Goal: Task Accomplishment & Management: Manage account settings

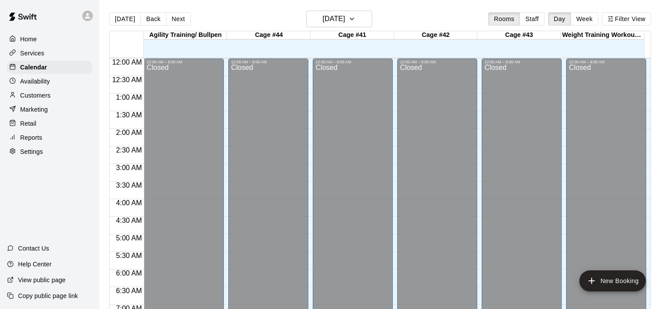
scroll to position [512, 0]
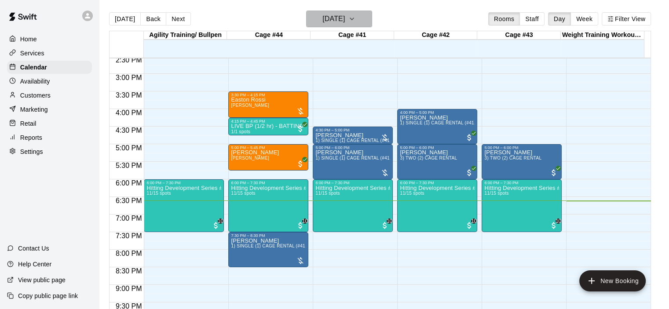
click at [355, 16] on icon "button" at bounding box center [351, 19] width 7 height 11
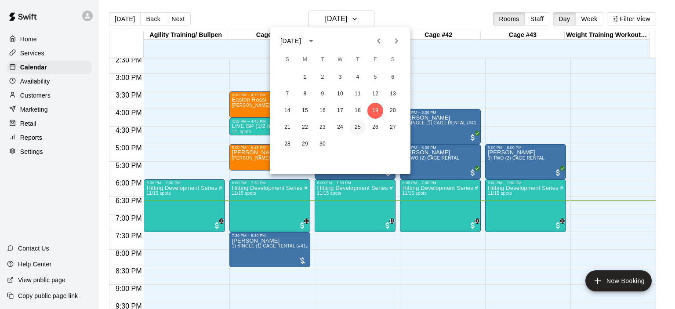
click at [360, 126] on button "25" at bounding box center [358, 128] width 16 height 16
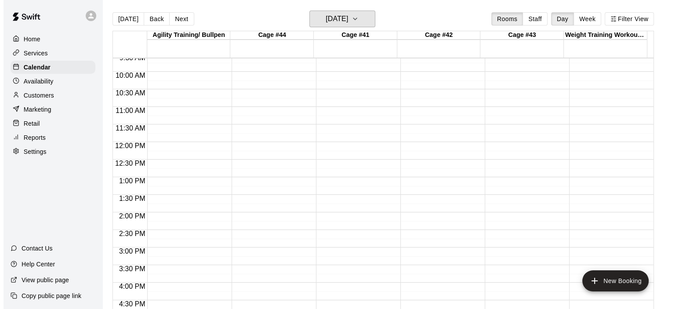
scroll to position [292, 0]
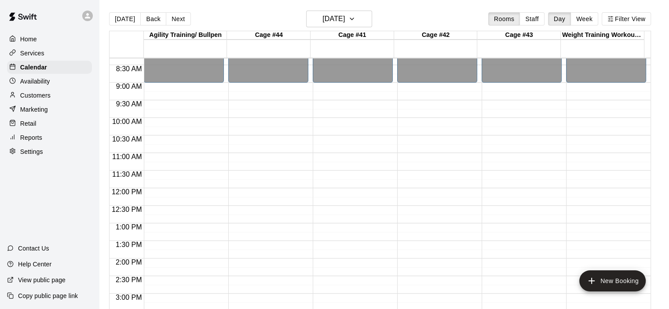
click at [246, 141] on div "12:00 AM – 9:00 AM Closed 10:00 PM – 11:59 PM Closed" at bounding box center [268, 188] width 80 height 844
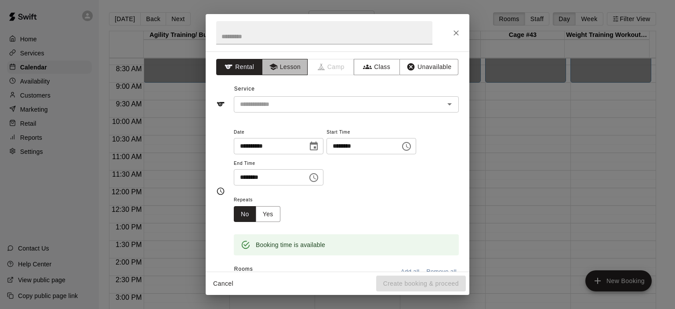
click at [297, 70] on button "Lesson" at bounding box center [285, 67] width 46 height 16
click at [445, 102] on icon "Open" at bounding box center [450, 104] width 11 height 11
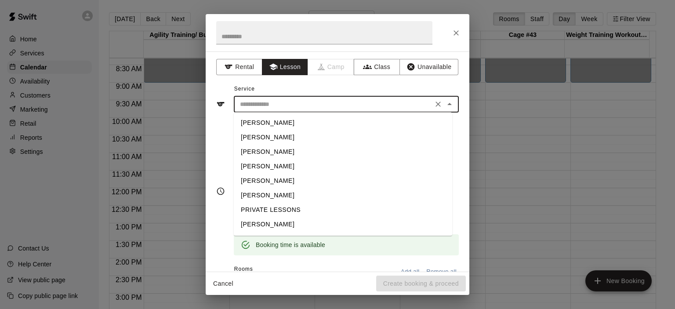
scroll to position [28, 0]
click at [278, 208] on li "[PERSON_NAME]" at bounding box center [343, 211] width 219 height 15
type input "**********"
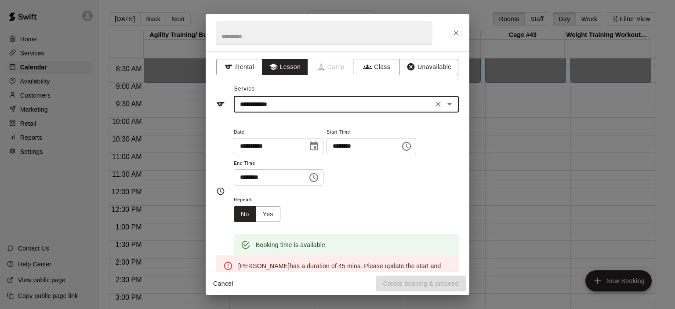
click at [319, 179] on icon "Choose time, selected time is 11:00 AM" at bounding box center [314, 177] width 11 height 11
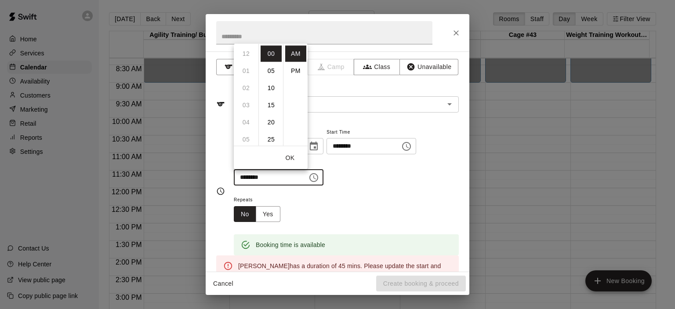
scroll to position [187, 0]
click at [272, 103] on li "15" at bounding box center [271, 105] width 21 height 16
type input "********"
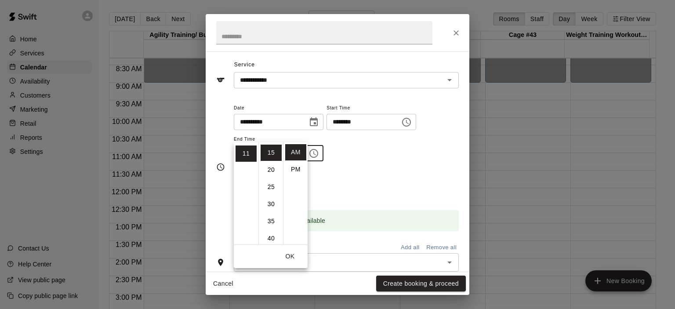
scroll to position [44, 0]
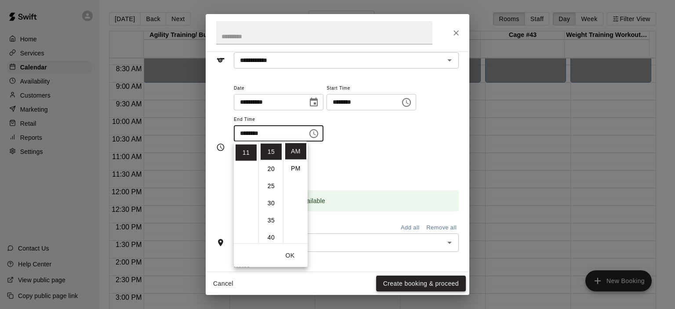
click at [424, 278] on button "Create booking & proceed" at bounding box center [421, 284] width 90 height 16
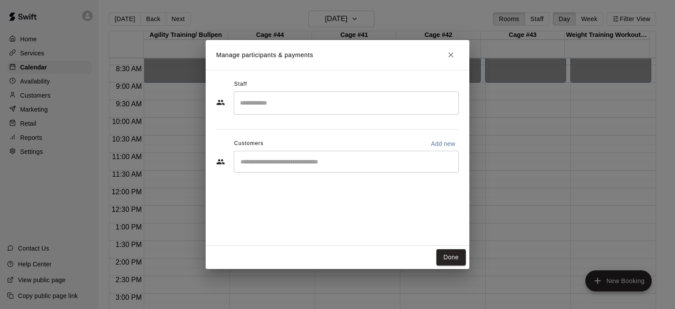
click at [295, 165] on input "Start typing to search customers..." at bounding box center [346, 161] width 217 height 9
click at [311, 150] on div "Customers Add new" at bounding box center [337, 144] width 243 height 14
click at [297, 160] on input "Start typing to search customers..." at bounding box center [346, 161] width 217 height 9
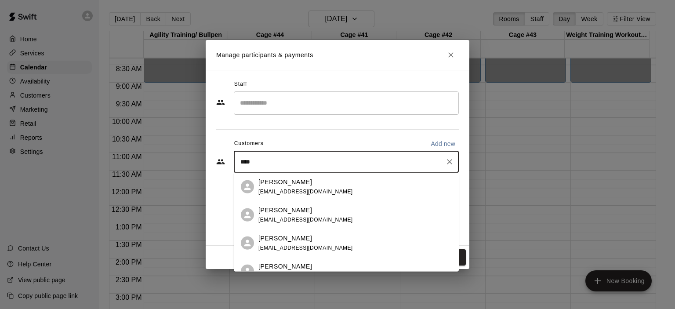
type input "*****"
click at [272, 212] on p "[PERSON_NAME]" at bounding box center [286, 209] width 54 height 9
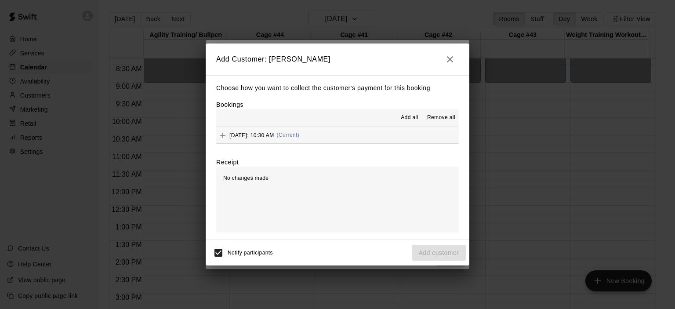
click at [299, 139] on div "[DATE]: 10:30 AM (Current)" at bounding box center [257, 135] width 83 height 13
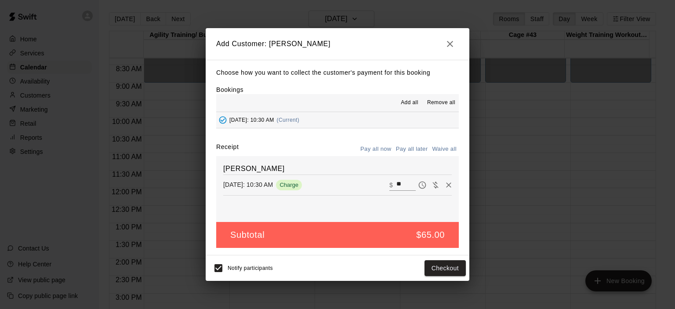
click at [441, 153] on button "Waive all" at bounding box center [444, 149] width 29 height 14
type input "*"
click at [449, 272] on button "Add customer" at bounding box center [439, 268] width 54 height 16
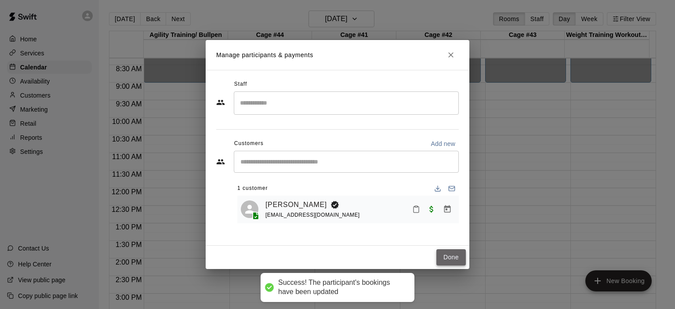
click at [447, 256] on button "Done" at bounding box center [451, 257] width 29 height 16
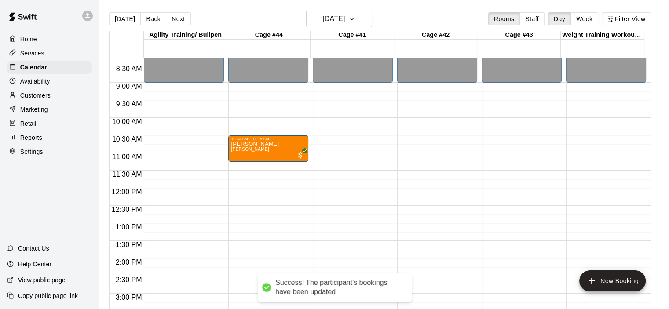
click at [255, 172] on div "12:00 AM – 9:00 AM Closed 10:30 AM – 11:15 AM [PERSON_NAME] [PERSON_NAME] 10:00…" at bounding box center [268, 188] width 80 height 844
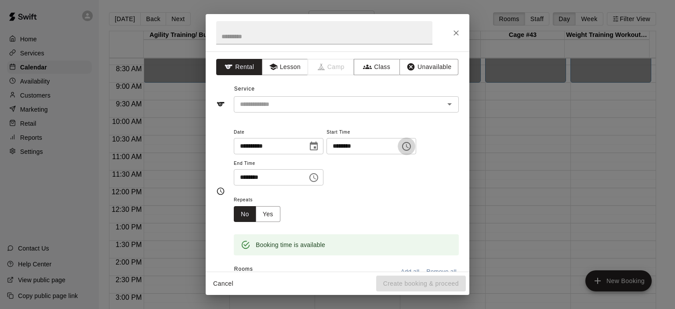
click at [411, 146] on icon "Choose time, selected time is 11:30 AM" at bounding box center [406, 146] width 9 height 9
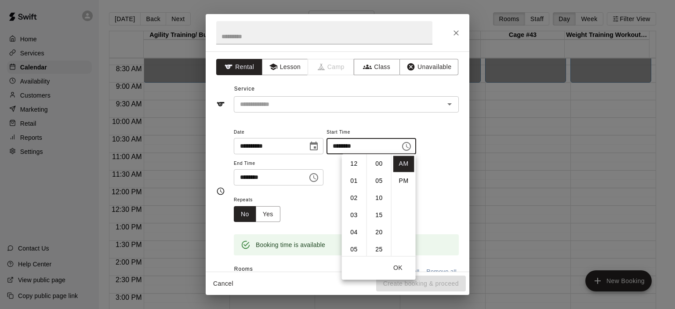
scroll to position [103, 0]
click at [380, 161] on li "15" at bounding box center [379, 165] width 21 height 16
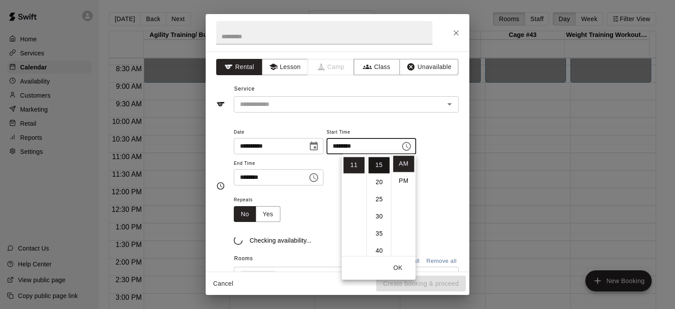
type input "********"
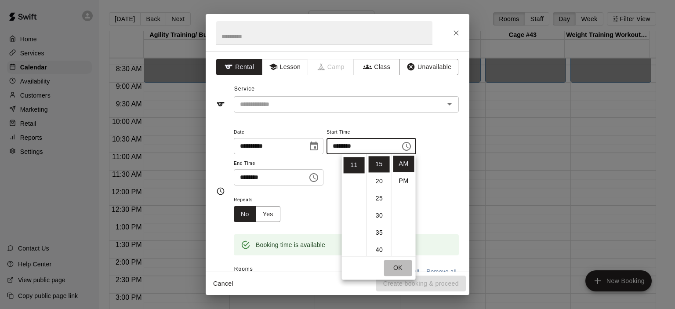
click at [398, 267] on button "OK" at bounding box center [398, 268] width 28 height 16
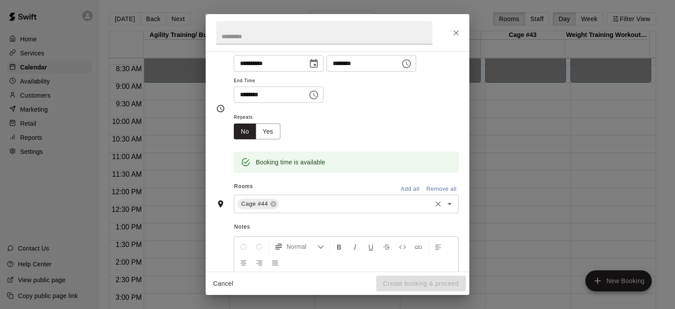
scroll to position [0, 0]
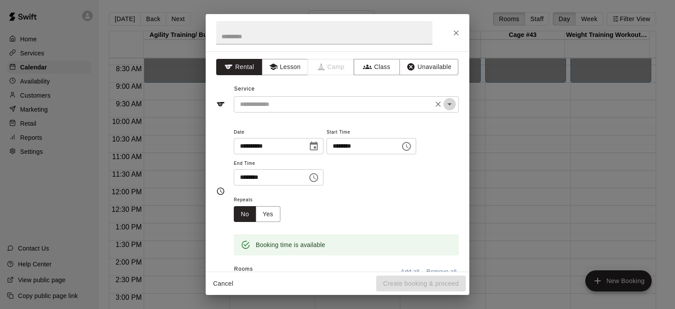
click at [448, 104] on icon "Open" at bounding box center [450, 104] width 4 height 2
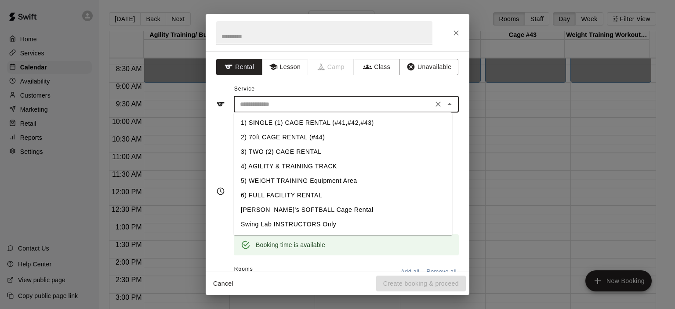
click at [317, 140] on li "2) 70ft CAGE RENTAL (#44)" at bounding box center [343, 137] width 219 height 15
type input "**********"
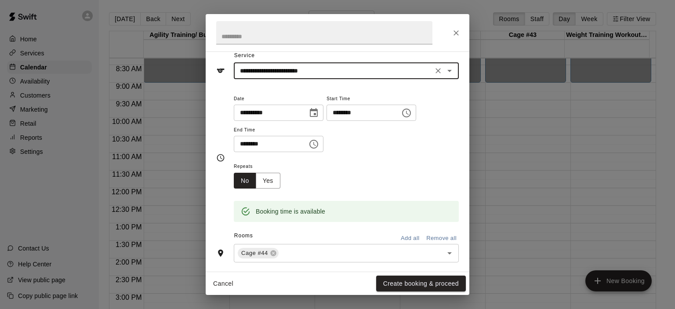
scroll to position [88, 0]
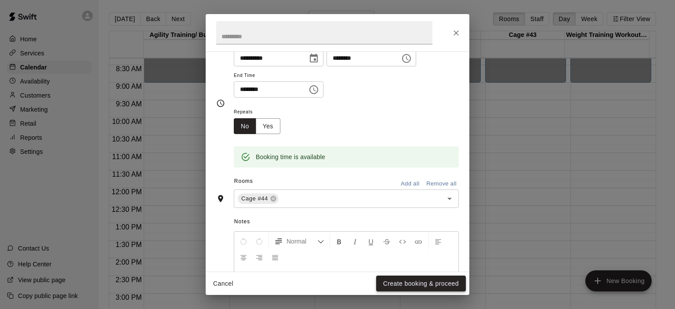
click at [424, 280] on button "Create booking & proceed" at bounding box center [421, 284] width 90 height 16
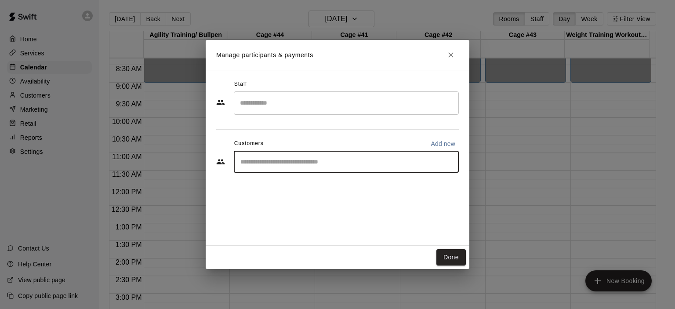
click at [303, 161] on input "Start typing to search customers..." at bounding box center [346, 161] width 217 height 9
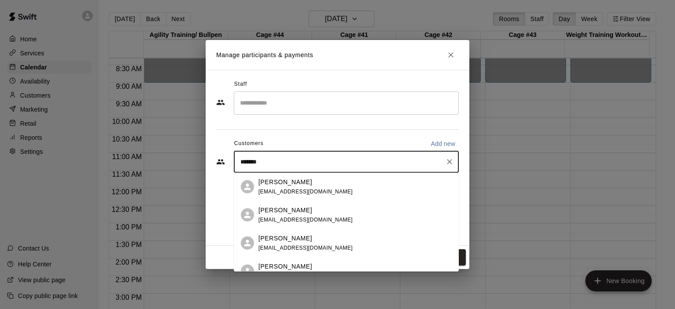
type input "********"
click at [284, 239] on p "[PERSON_NAME]" at bounding box center [286, 237] width 54 height 9
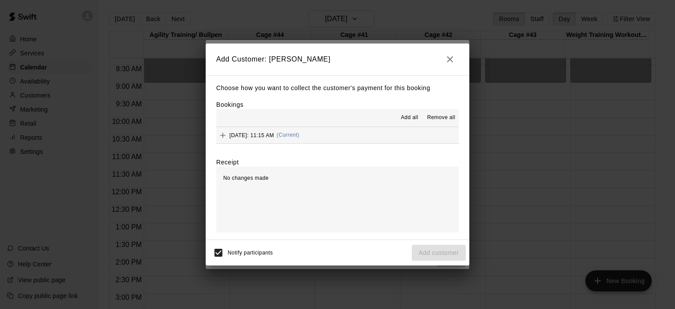
click at [300, 136] on span "(Current)" at bounding box center [288, 135] width 23 height 6
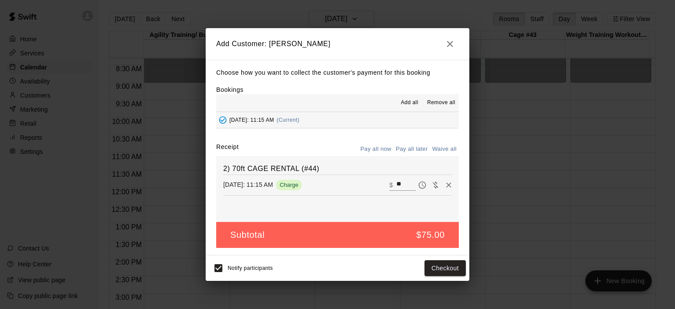
click at [447, 151] on button "Waive all" at bounding box center [444, 149] width 29 height 14
type input "*"
click at [446, 270] on button "Add customer" at bounding box center [439, 268] width 54 height 16
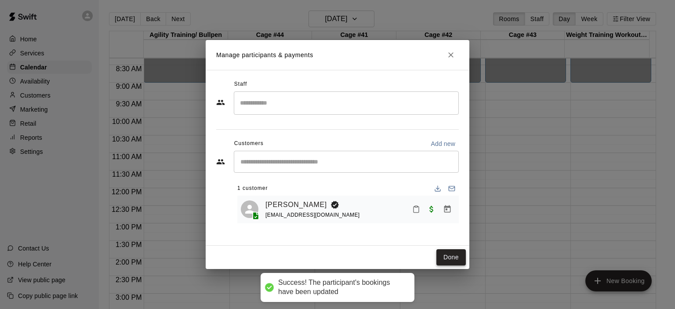
click at [451, 256] on button "Done" at bounding box center [451, 257] width 29 height 16
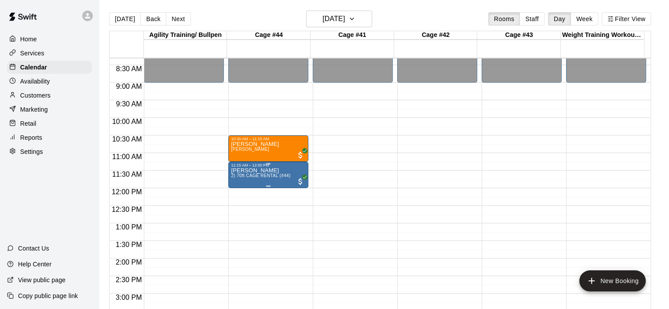
click at [264, 171] on p "[PERSON_NAME]" at bounding box center [260, 171] width 59 height 0
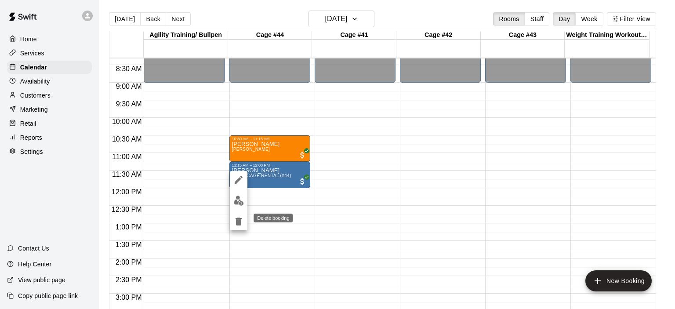
click at [240, 224] on icon "delete" at bounding box center [239, 222] width 6 height 8
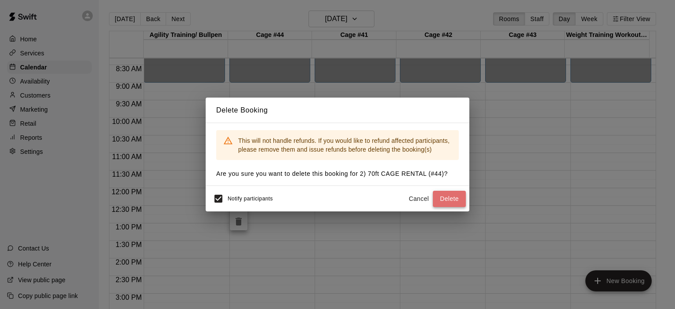
click at [444, 197] on button "Delete" at bounding box center [449, 199] width 33 height 16
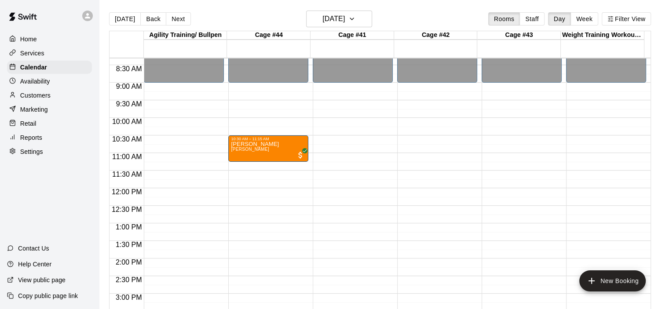
click at [250, 169] on div "12:00 AM – 9:00 AM Closed 10:30 AM – 11:15 AM [PERSON_NAME] [PERSON_NAME] 10:00…" at bounding box center [268, 188] width 80 height 844
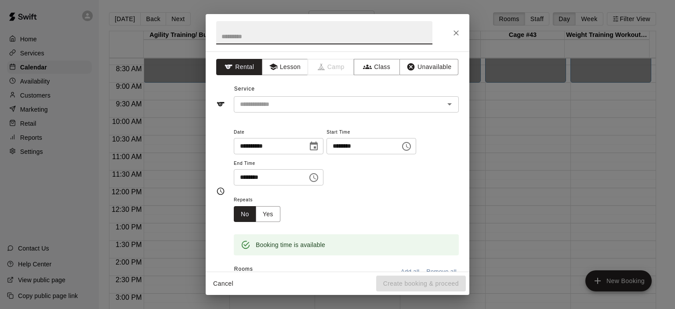
click at [319, 181] on icon "Choose time, selected time is 11:45 AM" at bounding box center [314, 177] width 11 height 11
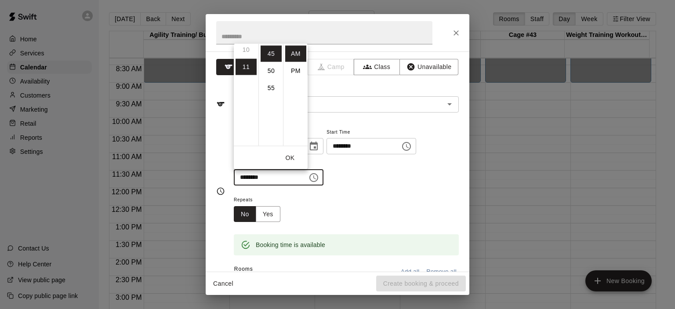
scroll to position [170, 0]
click at [298, 73] on li "PM" at bounding box center [295, 70] width 21 height 16
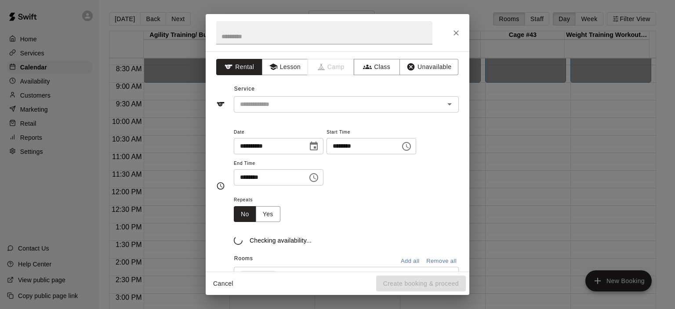
type input "********"
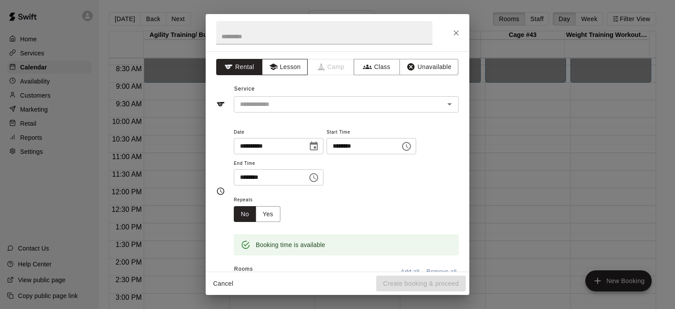
click at [283, 65] on button "Lesson" at bounding box center [285, 67] width 46 height 16
click at [445, 103] on icon "Open" at bounding box center [450, 104] width 11 height 11
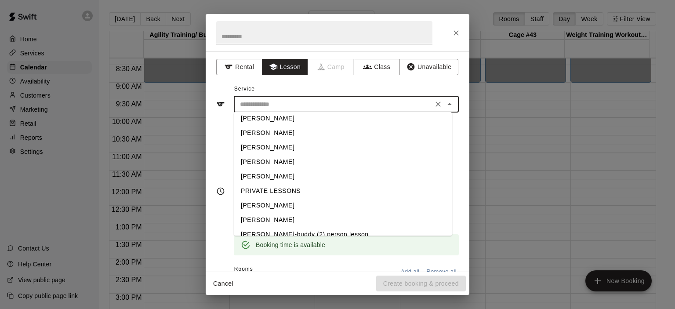
scroll to position [28, 0]
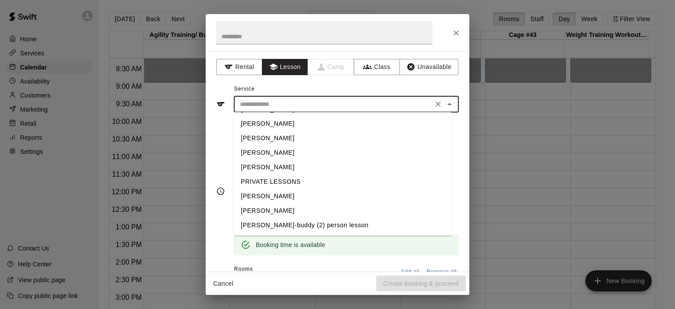
click at [275, 212] on li "[PERSON_NAME]" at bounding box center [343, 211] width 219 height 15
type input "**********"
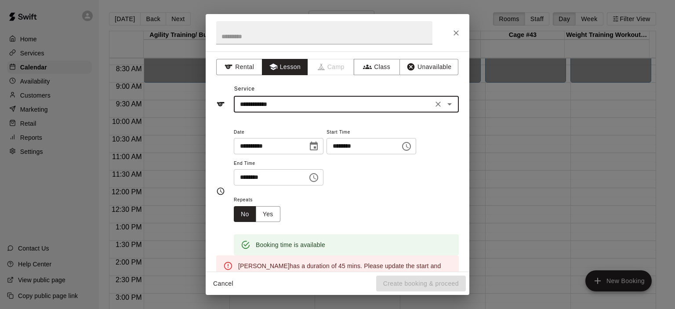
click at [318, 175] on icon "Choose time, selected time is 11:45 PM" at bounding box center [314, 177] width 9 height 9
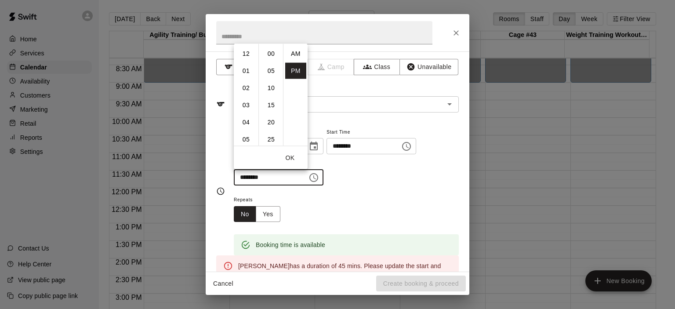
scroll to position [16, 0]
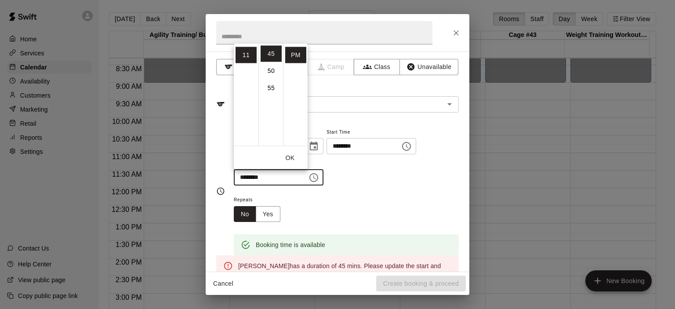
click at [247, 177] on input "********" at bounding box center [268, 177] width 68 height 16
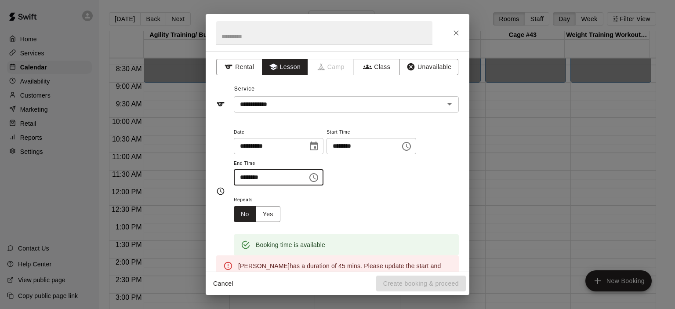
click at [245, 175] on input "********" at bounding box center [268, 177] width 68 height 16
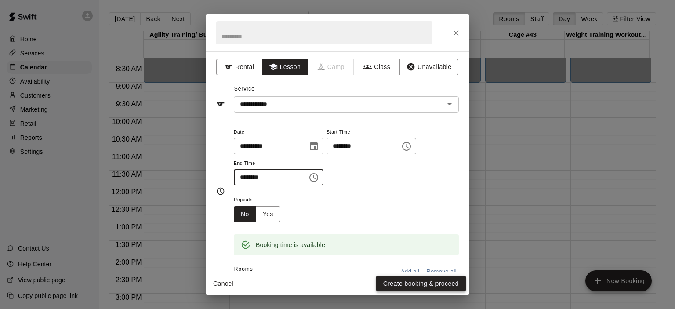
type input "********"
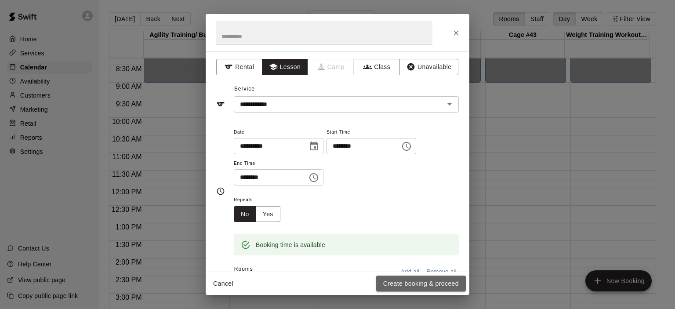
click at [399, 279] on button "Create booking & proceed" at bounding box center [421, 284] width 90 height 16
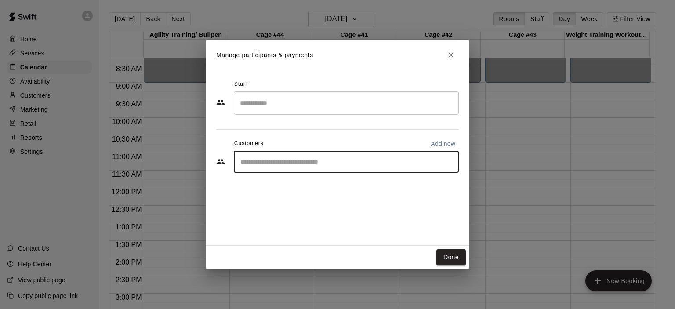
click at [307, 160] on input "Start typing to search customers..." at bounding box center [346, 161] width 217 height 9
type input "*****"
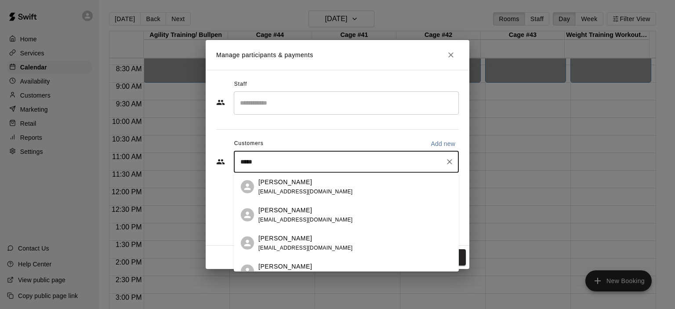
click at [298, 232] on div "[PERSON_NAME] [EMAIL_ADDRESS][DOMAIN_NAME]" at bounding box center [346, 243] width 225 height 28
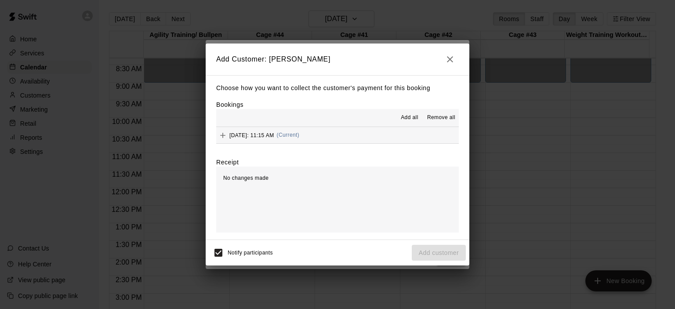
click at [300, 137] on span "(Current)" at bounding box center [288, 135] width 23 height 6
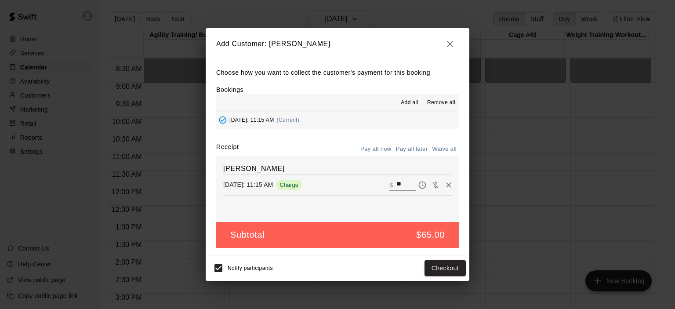
click at [440, 148] on button "Waive all" at bounding box center [444, 149] width 29 height 14
type input "*"
click at [430, 272] on button "Add customer" at bounding box center [439, 268] width 54 height 16
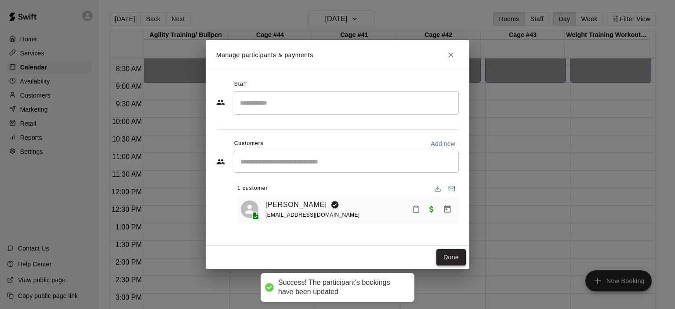
click at [442, 257] on button "Done" at bounding box center [451, 257] width 29 height 16
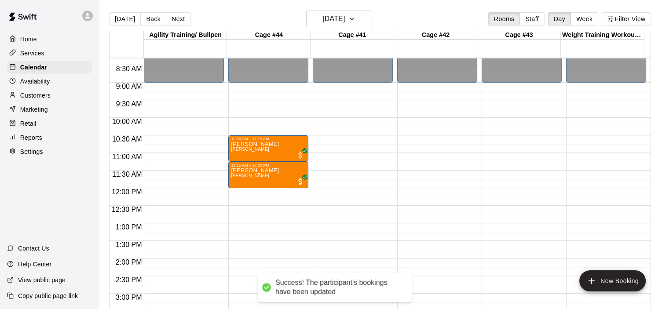
click at [260, 197] on div "12:00 AM – 9:00 AM Closed 10:30 AM – 11:15 AM [PERSON_NAME] [PERSON_NAME] 11:15…" at bounding box center [268, 188] width 80 height 844
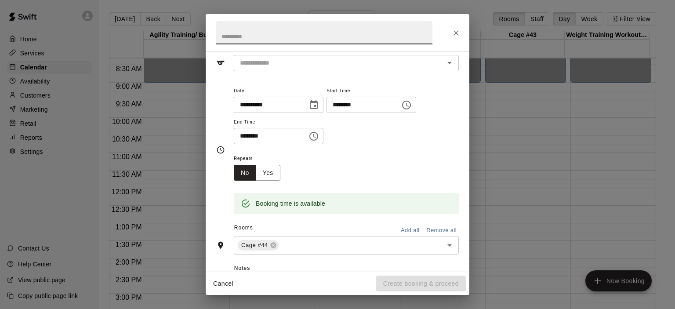
scroll to position [0, 0]
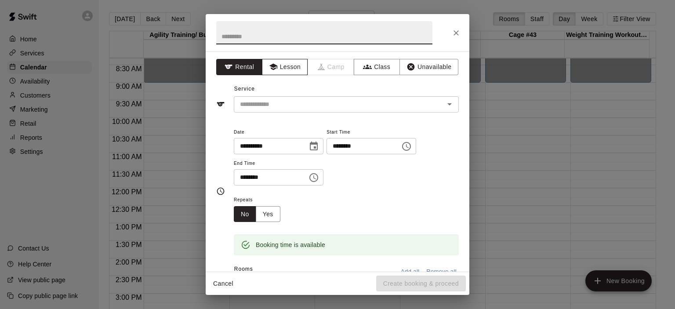
click at [285, 69] on button "Lesson" at bounding box center [285, 67] width 46 height 16
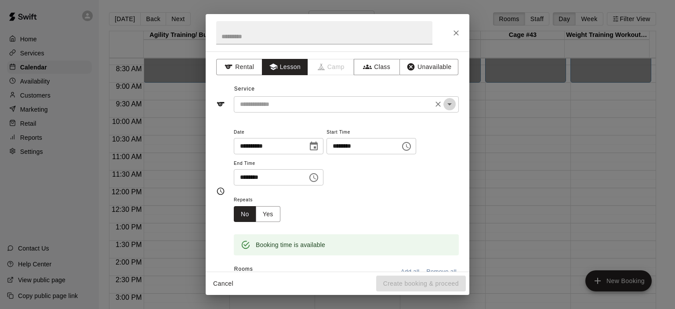
click at [445, 106] on icon "Open" at bounding box center [450, 104] width 11 height 11
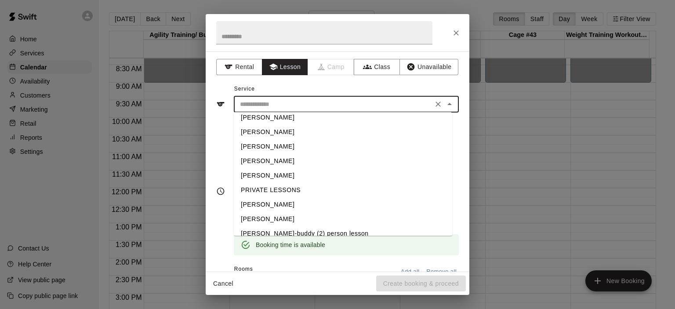
scroll to position [28, 0]
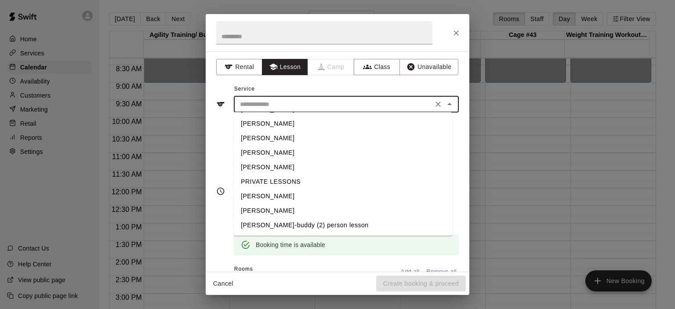
click at [290, 212] on li "[PERSON_NAME]" at bounding box center [343, 211] width 219 height 15
type input "**********"
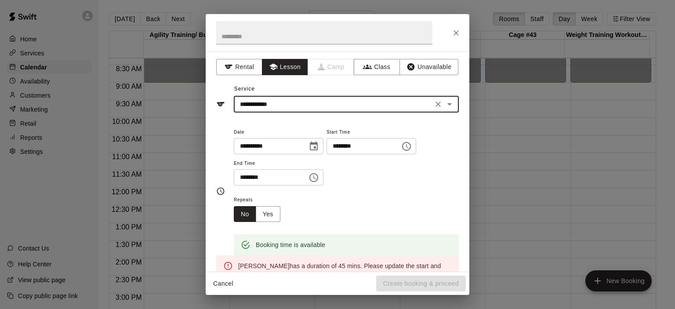
click at [409, 146] on icon "Choose time, selected time is 12:15 PM" at bounding box center [407, 146] width 3 height 4
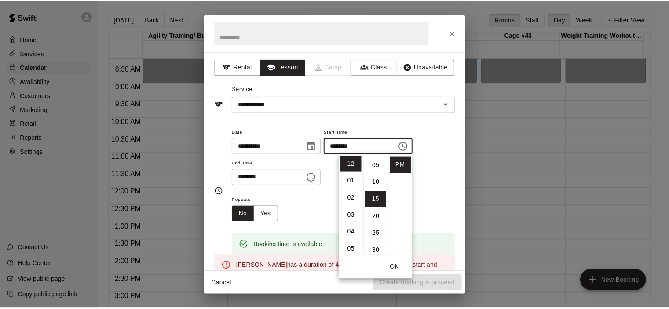
scroll to position [0, 0]
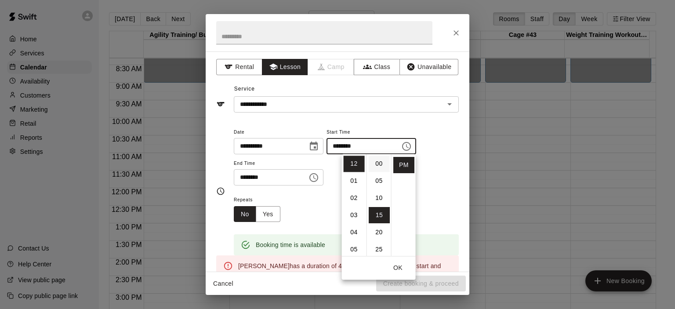
click at [378, 164] on li "00" at bounding box center [379, 164] width 21 height 16
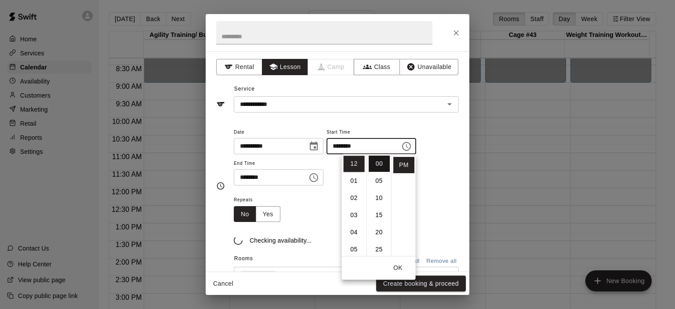
type input "********"
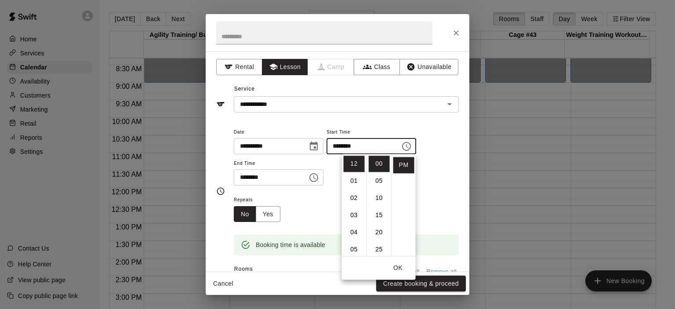
click at [296, 208] on div "Repeats No Yes" at bounding box center [346, 208] width 225 height 28
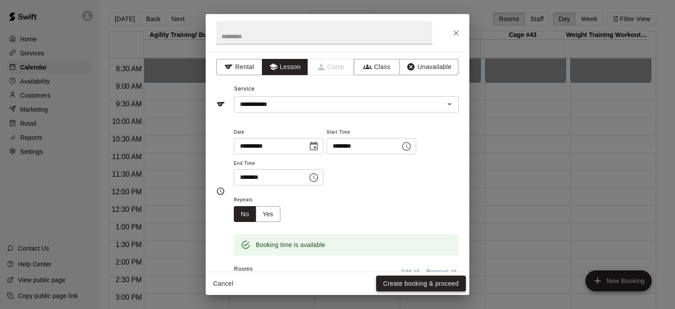
click at [416, 280] on button "Create booking & proceed" at bounding box center [421, 284] width 90 height 16
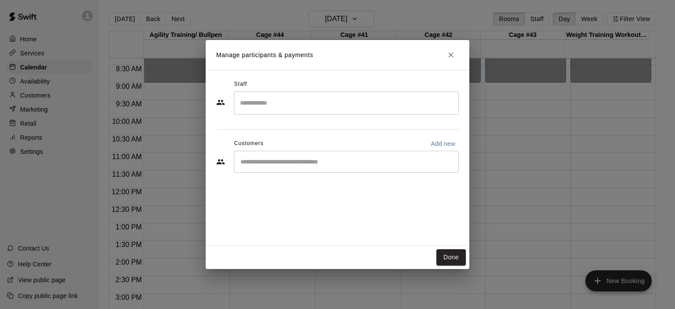
click at [306, 168] on div "​" at bounding box center [346, 162] width 225 height 22
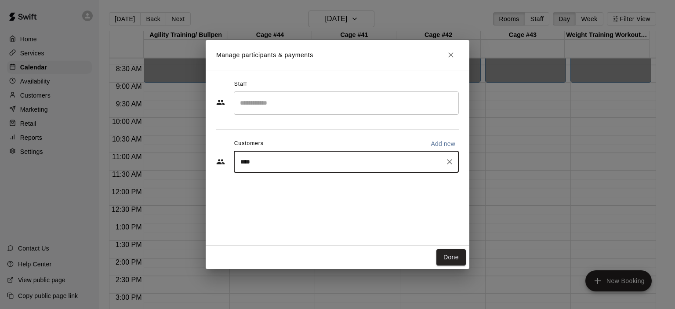
type input "*****"
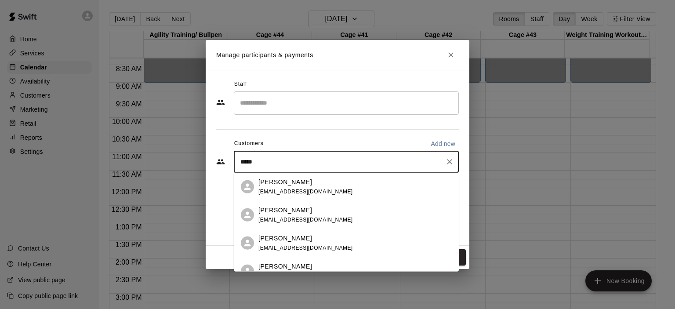
click at [280, 265] on p "[PERSON_NAME]" at bounding box center [286, 266] width 54 height 9
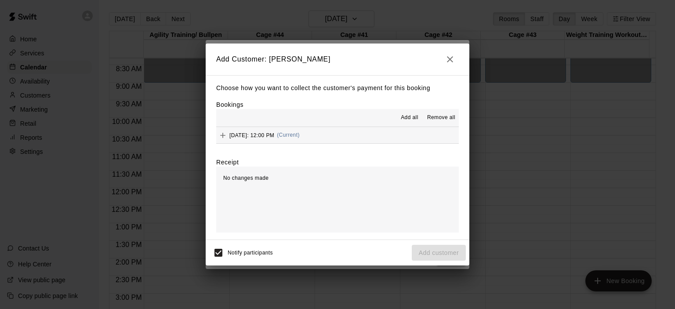
click at [300, 133] on span "(Current)" at bounding box center [288, 135] width 23 height 6
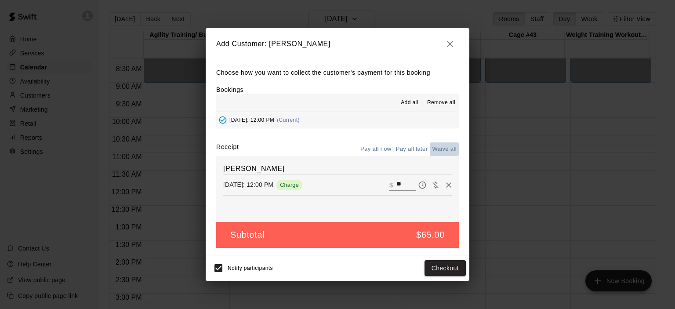
click at [446, 152] on button "Waive all" at bounding box center [444, 149] width 29 height 14
type input "*"
click at [433, 271] on button "Add customer" at bounding box center [439, 268] width 54 height 16
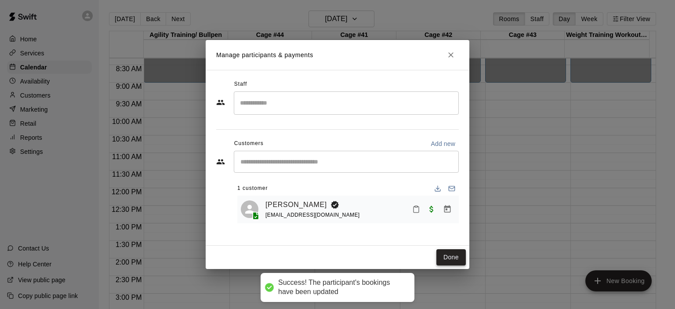
click at [448, 259] on button "Done" at bounding box center [451, 257] width 29 height 16
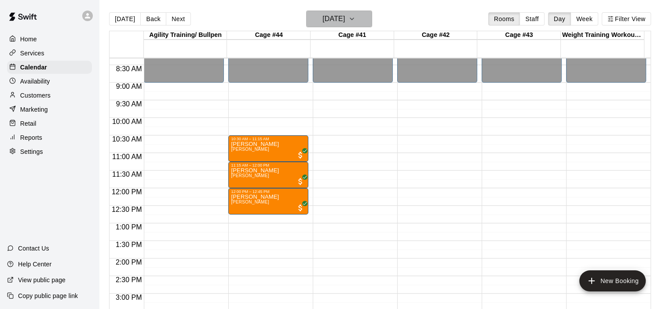
click at [355, 17] on icon "button" at bounding box center [351, 19] width 7 height 11
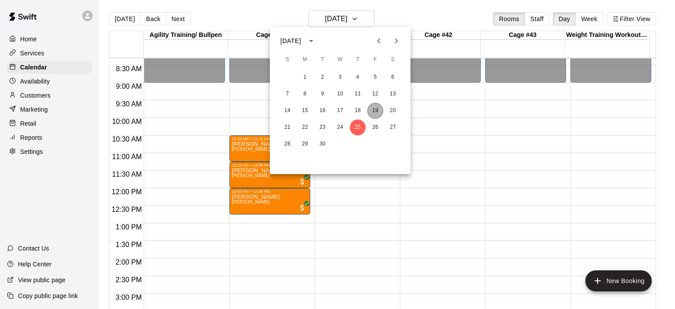
click at [376, 113] on button "19" at bounding box center [376, 111] width 16 height 16
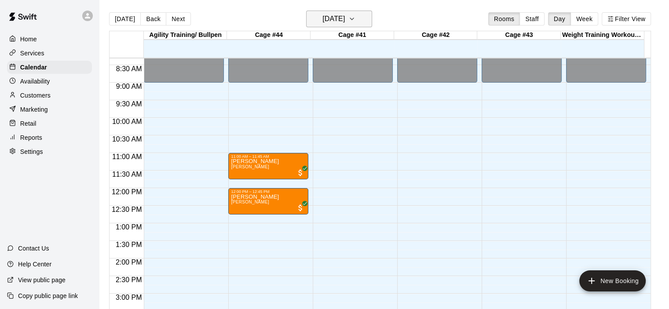
click at [355, 19] on icon "button" at bounding box center [351, 19] width 7 height 11
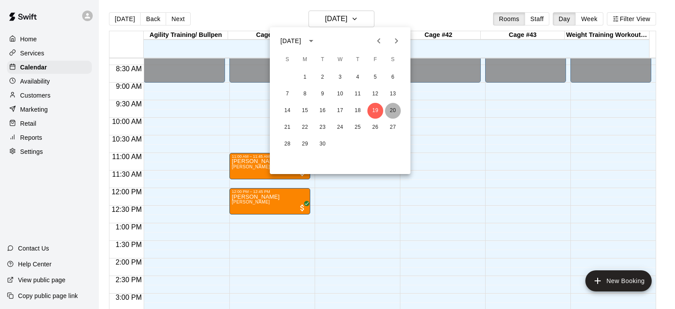
click at [394, 112] on button "20" at bounding box center [393, 111] width 16 height 16
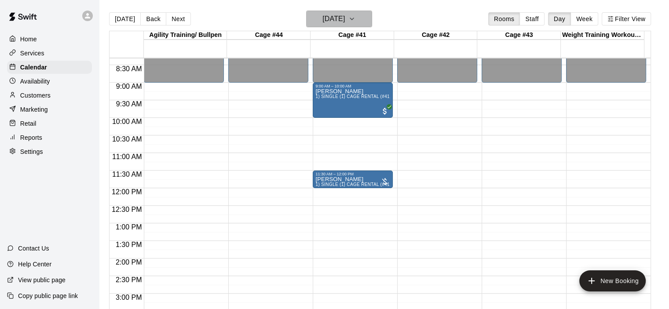
click at [355, 20] on icon "button" at bounding box center [351, 19] width 7 height 11
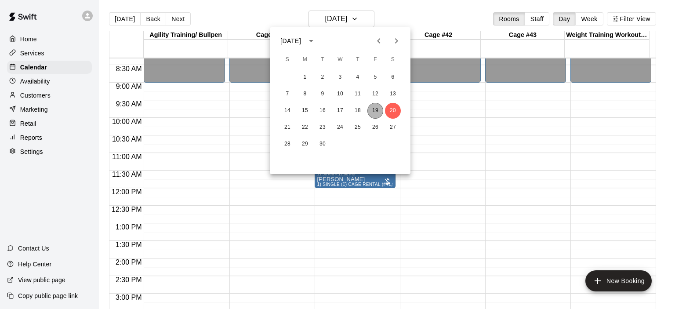
click at [376, 113] on button "19" at bounding box center [376, 111] width 16 height 16
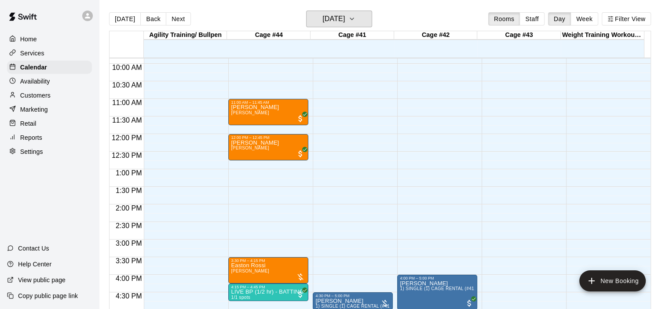
scroll to position [512, 0]
